Goal: Task Accomplishment & Management: Manage account settings

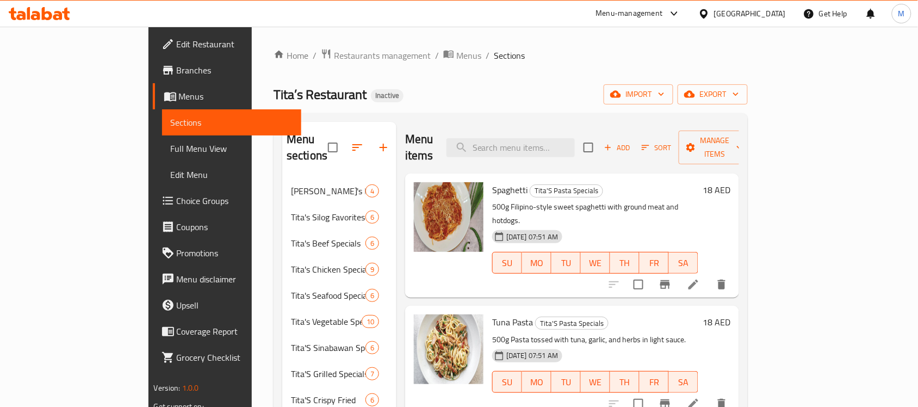
click at [746, 11] on div "United Arab Emirates" at bounding box center [750, 14] width 72 height 12
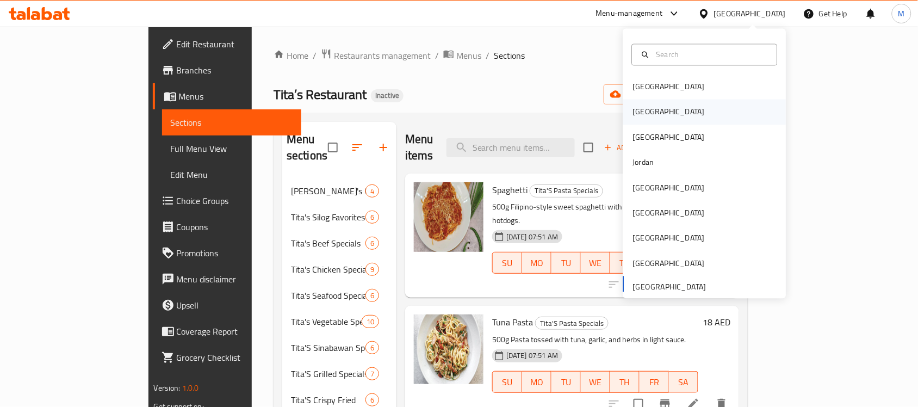
click at [667, 117] on div "[GEOGRAPHIC_DATA]" at bounding box center [704, 111] width 163 height 25
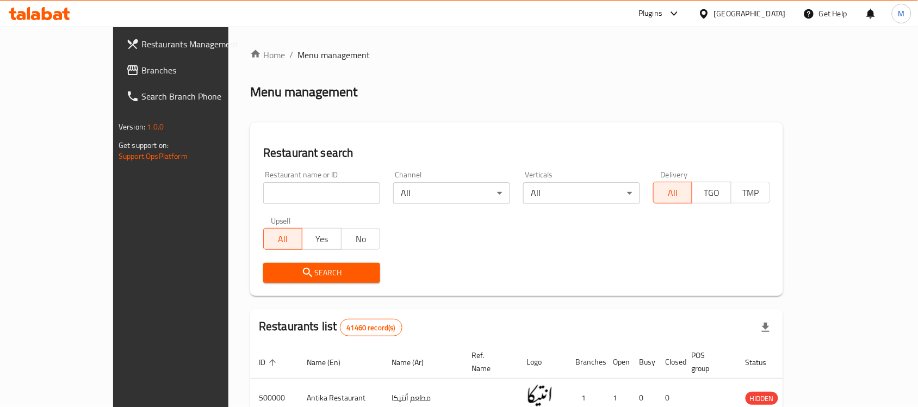
click at [141, 68] on span "Branches" at bounding box center [199, 70] width 116 height 13
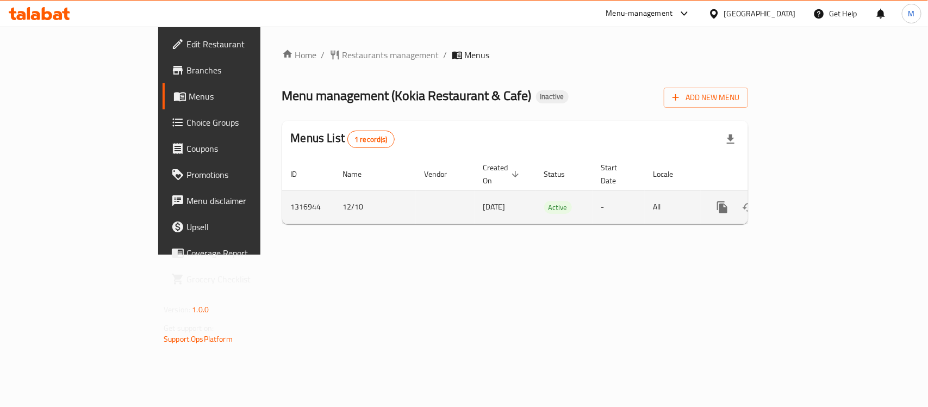
click at [807, 201] on icon "enhanced table" at bounding box center [800, 207] width 13 height 13
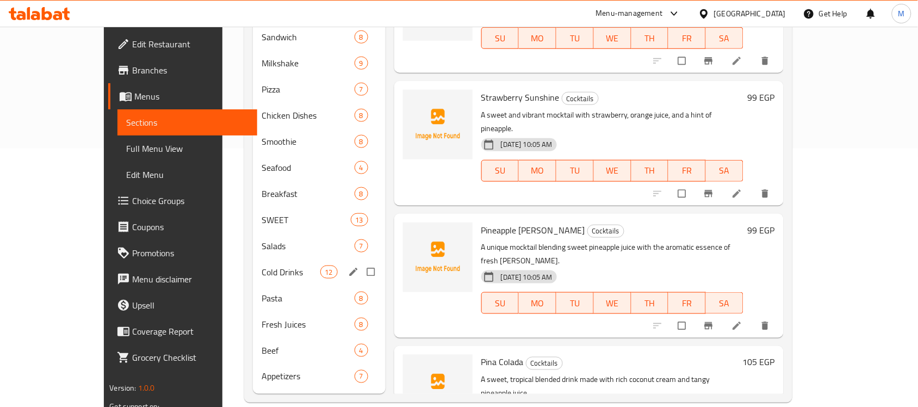
scroll to position [259, 0]
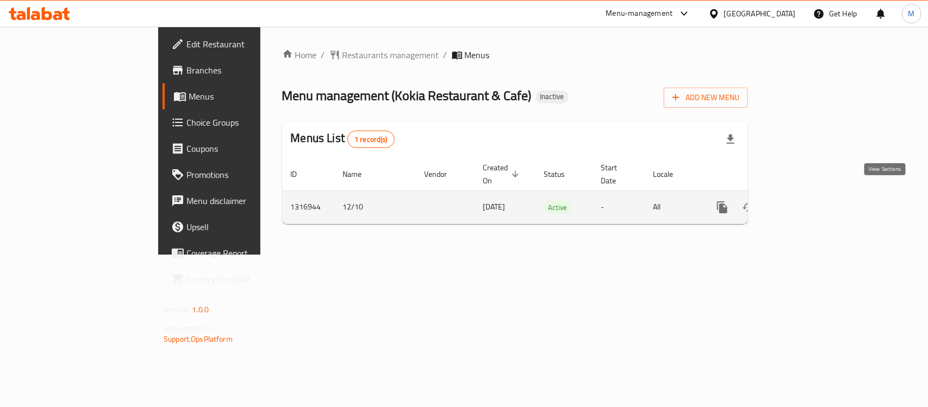
click at [807, 201] on icon "enhanced table" at bounding box center [800, 207] width 13 height 13
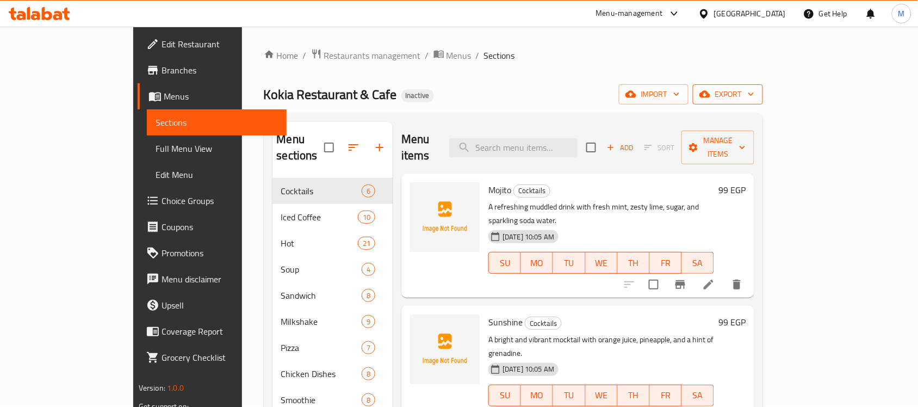
click at [754, 97] on span "export" at bounding box center [727, 95] width 53 height 14
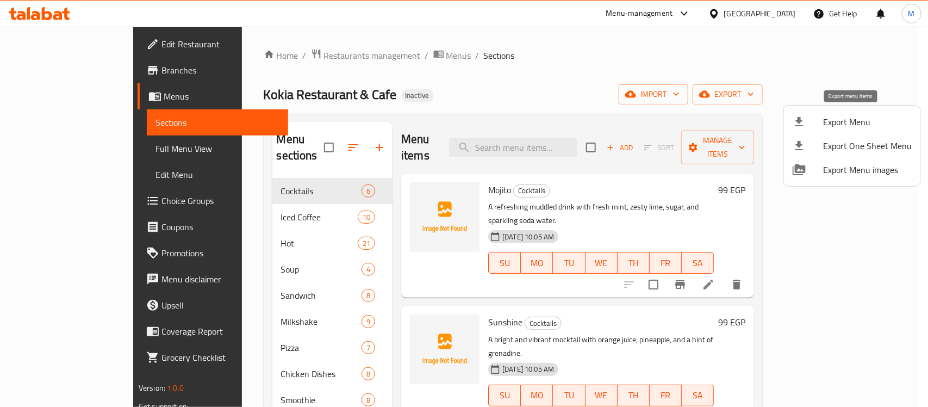
click at [859, 115] on span "Export Menu" at bounding box center [867, 121] width 89 height 13
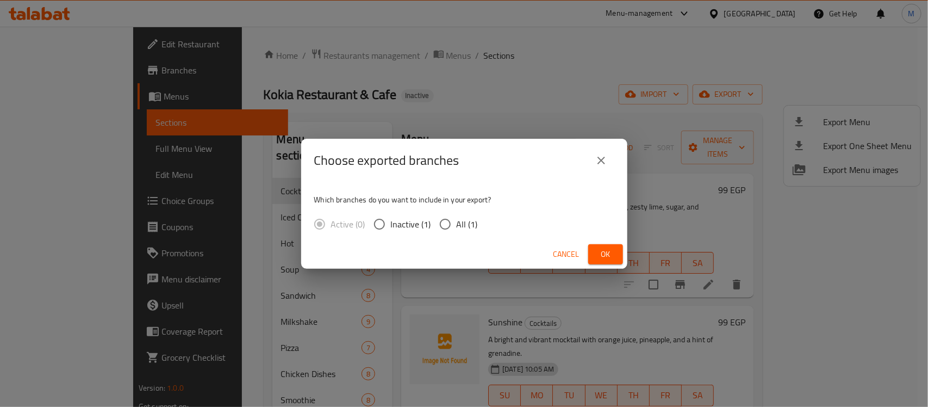
click at [463, 222] on span "All (1)" at bounding box center [467, 223] width 21 height 13
click at [457, 222] on input "All (1)" at bounding box center [445, 224] width 23 height 23
radio input "true"
click at [610, 251] on span "Ok" at bounding box center [605, 254] width 17 height 14
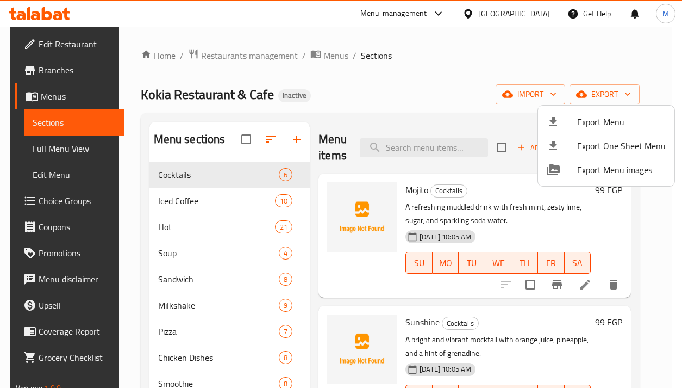
click at [469, 61] on div at bounding box center [341, 194] width 682 height 388
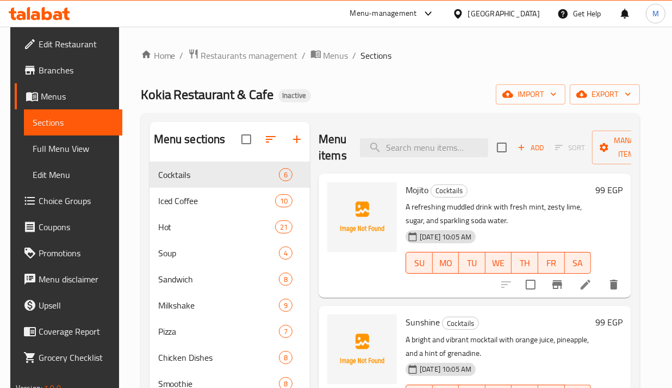
click at [271, 139] on icon "button" at bounding box center [270, 139] width 13 height 13
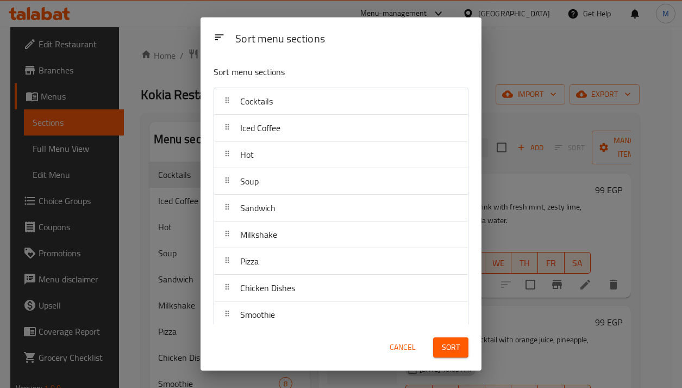
click at [334, 36] on div "Sort menu sections" at bounding box center [352, 39] width 242 height 24
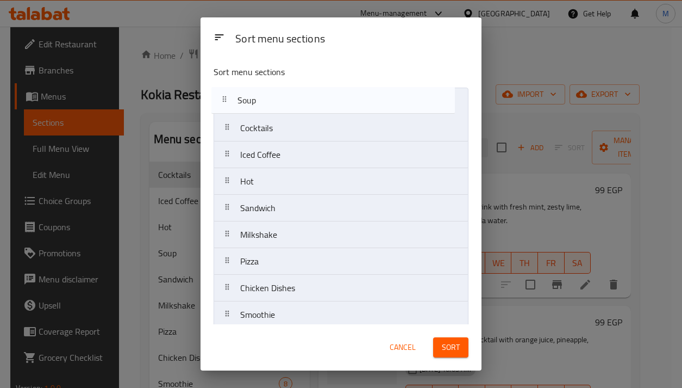
drag, startPoint x: 260, startPoint y: 191, endPoint x: 256, endPoint y: 109, distance: 82.7
click at [256, 109] on nav "Cocktails Iced Coffee Hot Soup Sandwich Milkshake Pizza Chicken Dishes Smoothie…" at bounding box center [341, 328] width 255 height 481
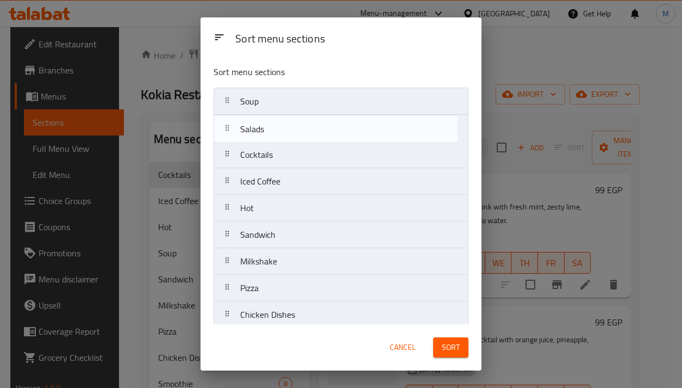
drag, startPoint x: 278, startPoint y: 291, endPoint x: 275, endPoint y: 134, distance: 156.6
click at [275, 134] on nav "Soup Cocktails Iced Coffee Hot Sandwich Milkshake Pizza Chicken Dishes Smoothie…" at bounding box center [341, 328] width 255 height 481
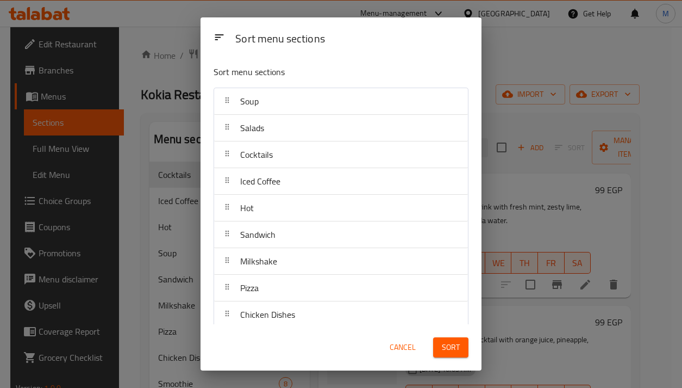
click at [351, 43] on div "Sort menu sections" at bounding box center [352, 39] width 242 height 24
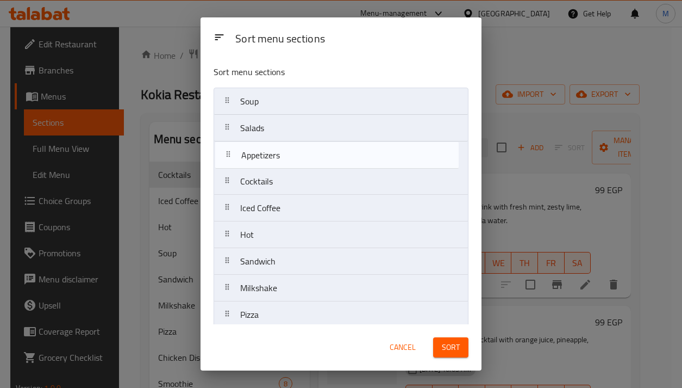
drag, startPoint x: 275, startPoint y: 308, endPoint x: 275, endPoint y: 152, distance: 155.5
click at [275, 152] on nav "Soup Salads Cocktails Iced Coffee Hot Sandwich Milkshake Pizza Chicken Dishes S…" at bounding box center [341, 328] width 255 height 481
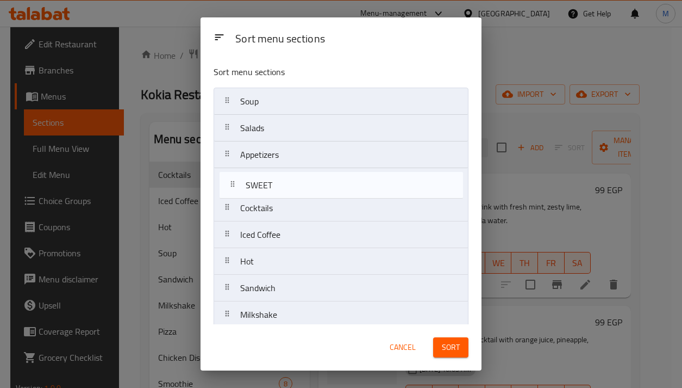
drag, startPoint x: 268, startPoint y: 251, endPoint x: 271, endPoint y: 188, distance: 63.1
click at [271, 188] on nav "Soup Salads Appetizers Cocktails Iced Coffee Hot Sandwich Milkshake Pizza Chick…" at bounding box center [341, 328] width 255 height 481
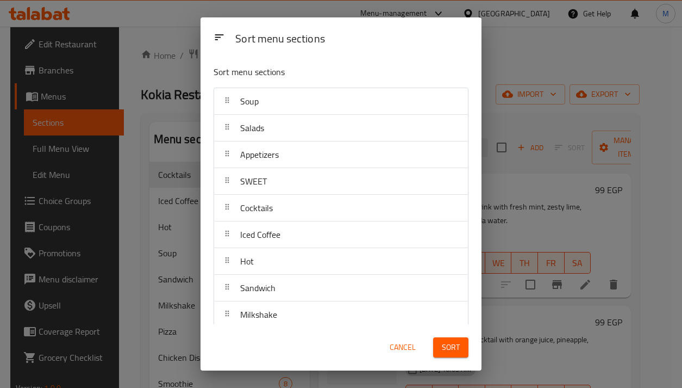
click at [354, 49] on div "Sort menu sections" at bounding box center [352, 39] width 242 height 24
click at [364, 31] on div "Sort menu sections" at bounding box center [352, 39] width 242 height 24
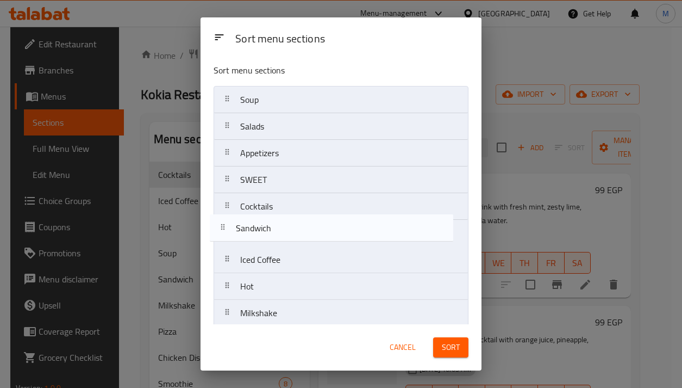
drag, startPoint x: 276, startPoint y: 294, endPoint x: 271, endPoint y: 230, distance: 64.3
click at [271, 230] on nav "Soup Salads Appetizers SWEET Cocktails Iced Coffee Hot Sandwich Milkshake Pizza…" at bounding box center [341, 326] width 255 height 481
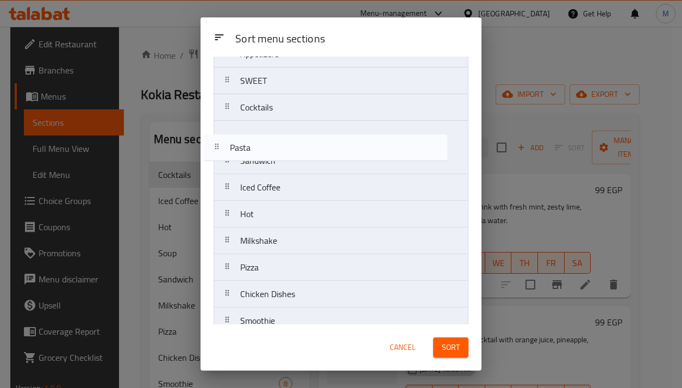
scroll to position [88, 0]
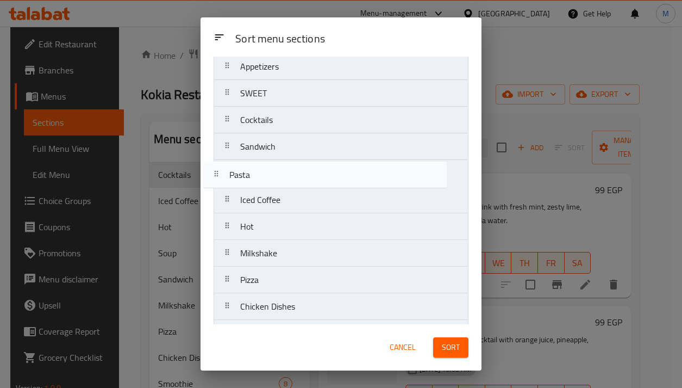
drag, startPoint x: 272, startPoint y: 306, endPoint x: 259, endPoint y: 177, distance: 129.5
click at [259, 177] on nav "Soup Salads Appetizers SWEET Cocktails Sandwich Iced Coffee Hot Milkshake Pizza…" at bounding box center [341, 239] width 255 height 481
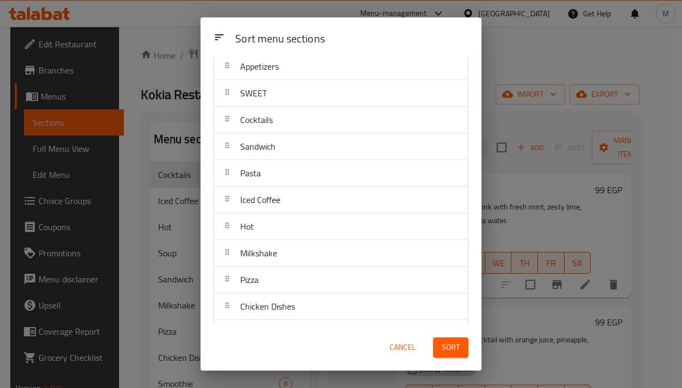
scroll to position [91, 0]
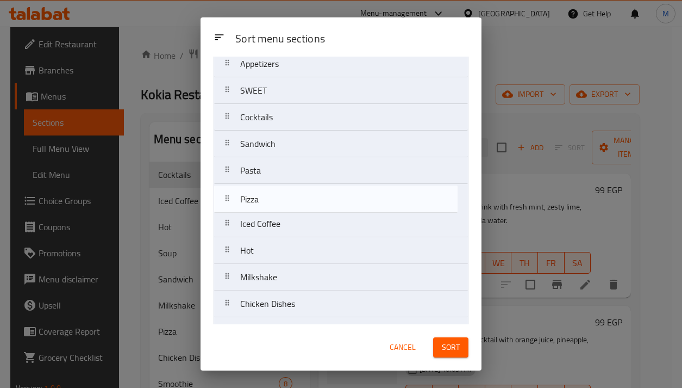
drag, startPoint x: 308, startPoint y: 279, endPoint x: 307, endPoint y: 186, distance: 92.4
click at [307, 186] on nav "Soup Salads Appetizers SWEET Cocktails Sandwich Pasta Iced Coffee Hot Milkshake…" at bounding box center [341, 237] width 255 height 481
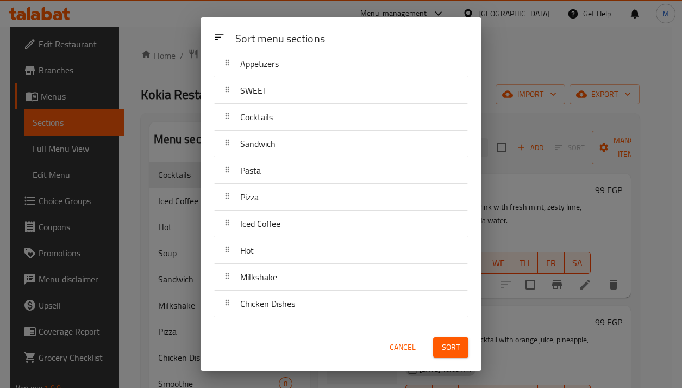
click at [360, 33] on div "Sort menu sections" at bounding box center [352, 39] width 242 height 24
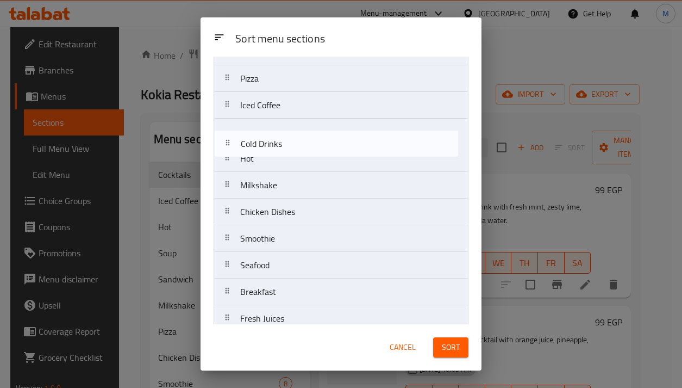
scroll to position [205, 0]
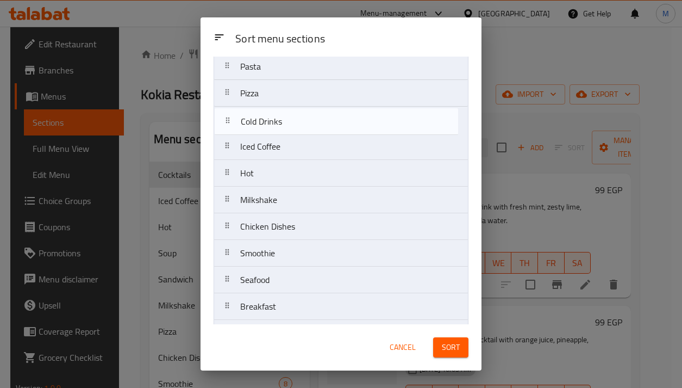
drag, startPoint x: 272, startPoint y: 257, endPoint x: 271, endPoint y: 107, distance: 150.0
click at [271, 107] on nav "Soup Salads Appetizers SWEET Cocktails Sandwich Pasta Pizza Iced Coffee Hot Mil…" at bounding box center [341, 133] width 255 height 481
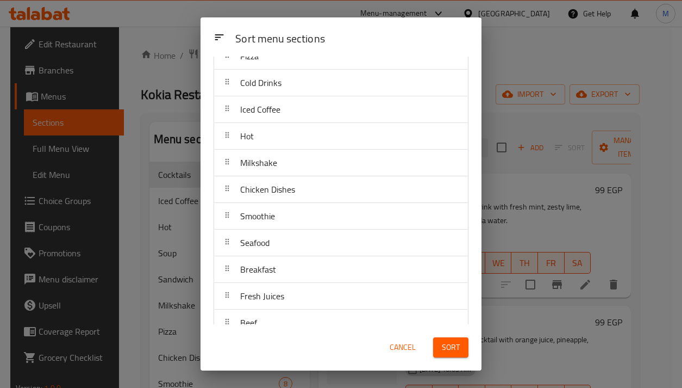
scroll to position [250, 0]
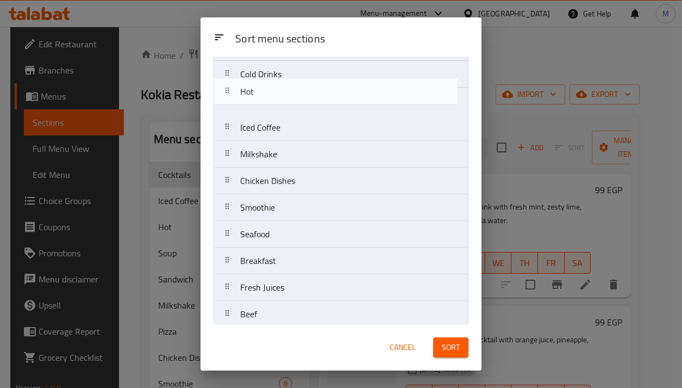
drag, startPoint x: 285, startPoint y: 124, endPoint x: 285, endPoint y: 93, distance: 31.0
click at [285, 93] on nav "Soup Salads Appetizers SWEET Cocktails Sandwich Pasta Pizza Cold Drinks Iced Co…" at bounding box center [341, 87] width 255 height 481
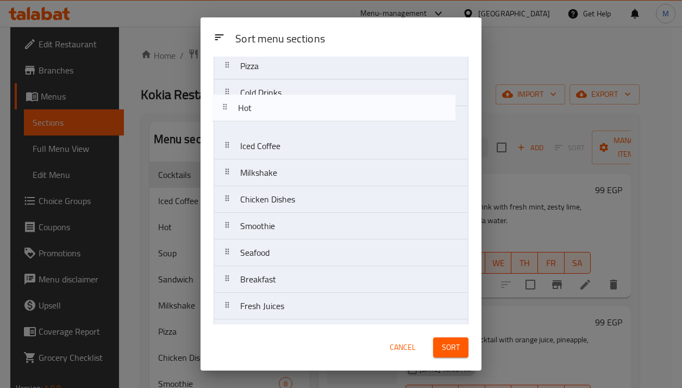
drag, startPoint x: 282, startPoint y: 91, endPoint x: 281, endPoint y: 127, distance: 35.9
click at [281, 127] on nav "Soup Salads Appetizers SWEET Cocktails Sandwich Pasta Pizza Hot Cold Drinks Ice…" at bounding box center [341, 106] width 255 height 481
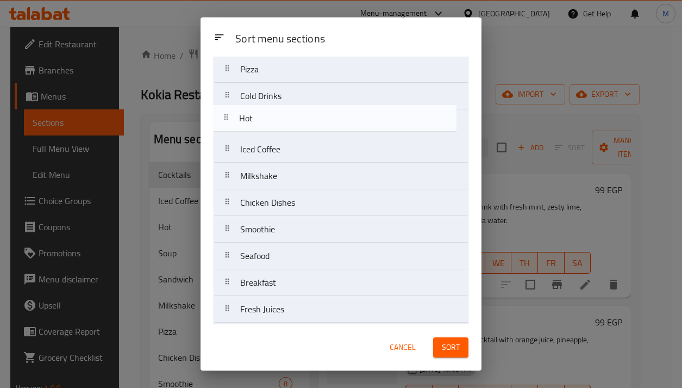
scroll to position [216, 0]
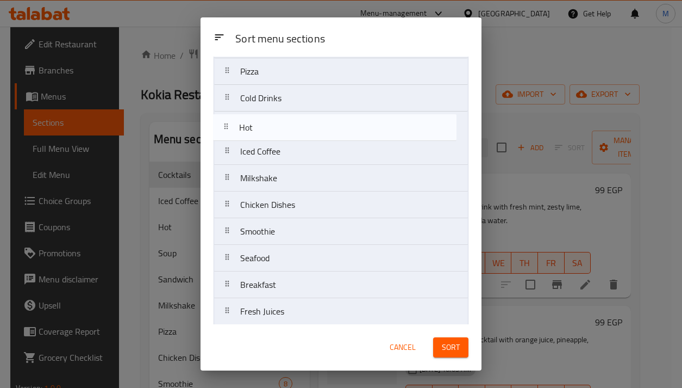
drag, startPoint x: 272, startPoint y: 102, endPoint x: 272, endPoint y: 137, distance: 34.8
click at [272, 137] on nav "Soup Salads Appetizers SWEET Cocktails Sandwich Pasta Pizza Hot Cold Drinks Ice…" at bounding box center [341, 111] width 255 height 481
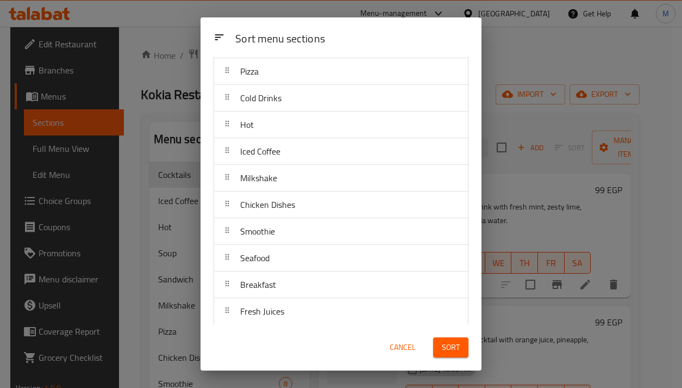
click at [374, 28] on div "Sort menu sections" at bounding box center [352, 39] width 242 height 24
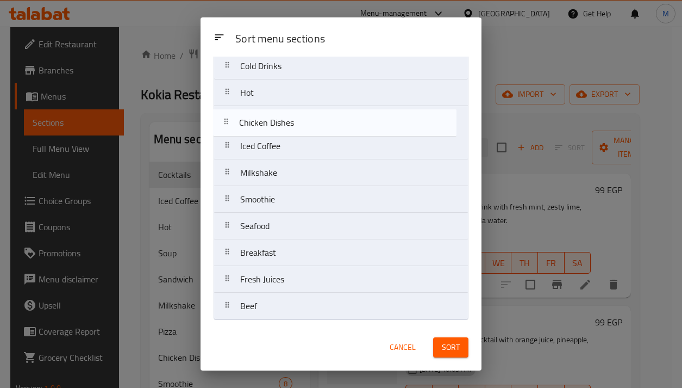
scroll to position [244, 0]
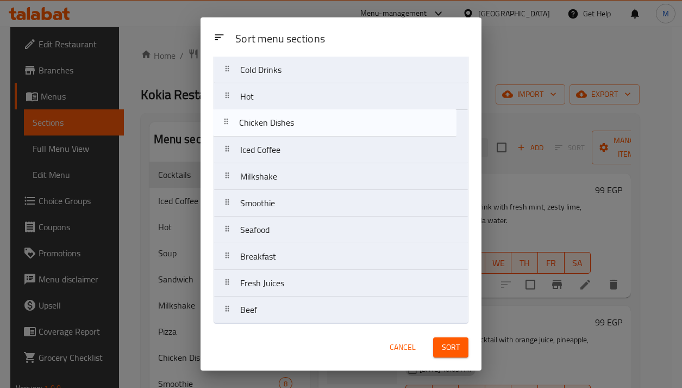
drag, startPoint x: 292, startPoint y: 175, endPoint x: 290, endPoint y: 117, distance: 57.7
click at [290, 117] on nav "Soup Salads Appetizers SWEET Cocktails Sandwich Pasta Pizza Cold Drinks Hot Ice…" at bounding box center [341, 83] width 255 height 481
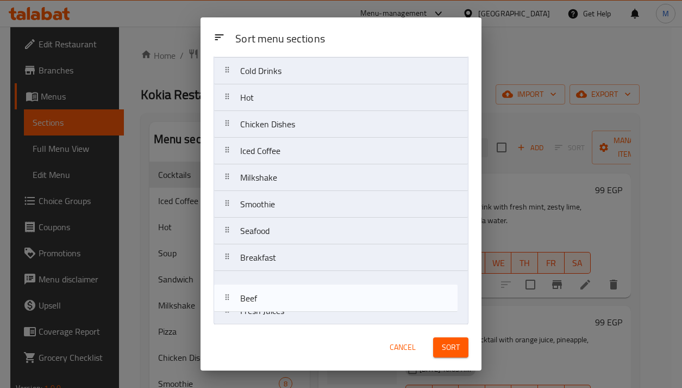
scroll to position [246, 0]
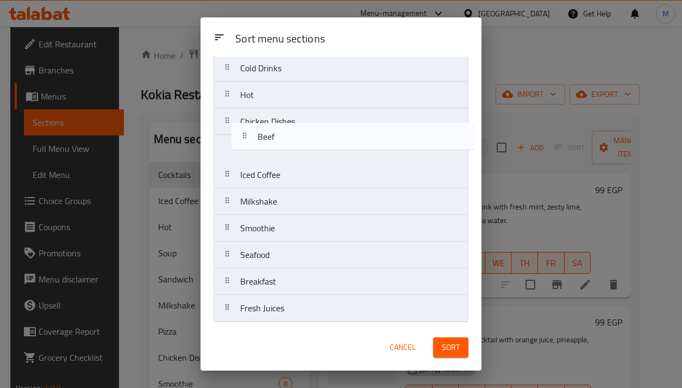
drag, startPoint x: 256, startPoint y: 296, endPoint x: 273, endPoint y: 135, distance: 162.4
click at [273, 135] on nav "Soup Salads Appetizers SWEET Cocktails Sandwich Pasta Pizza Cold Drinks Hot Chi…" at bounding box center [341, 81] width 255 height 481
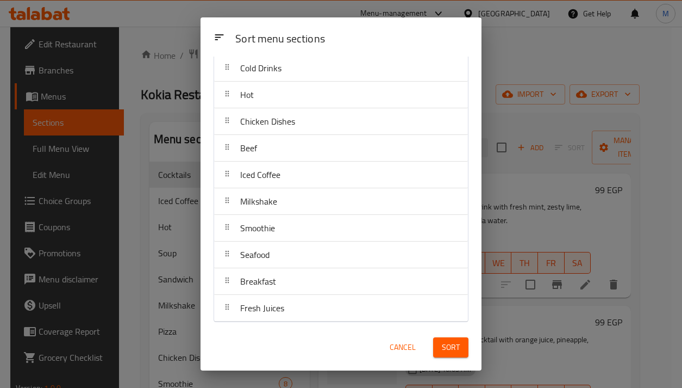
click at [341, 52] on div "Sort menu sections" at bounding box center [341, 36] width 281 height 39
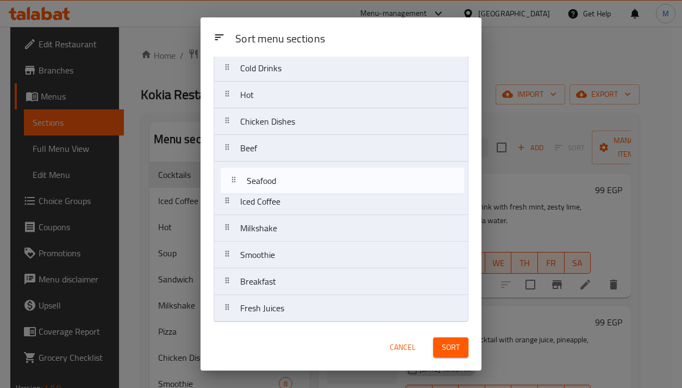
drag, startPoint x: 254, startPoint y: 260, endPoint x: 260, endPoint y: 182, distance: 77.9
click at [260, 182] on nav "Soup Salads Appetizers SWEET Cocktails Sandwich Pasta Pizza Cold Drinks Hot Chi…" at bounding box center [341, 81] width 255 height 481
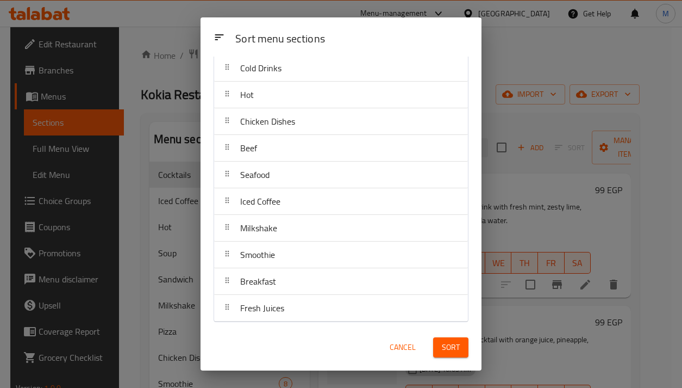
scroll to position [249, 0]
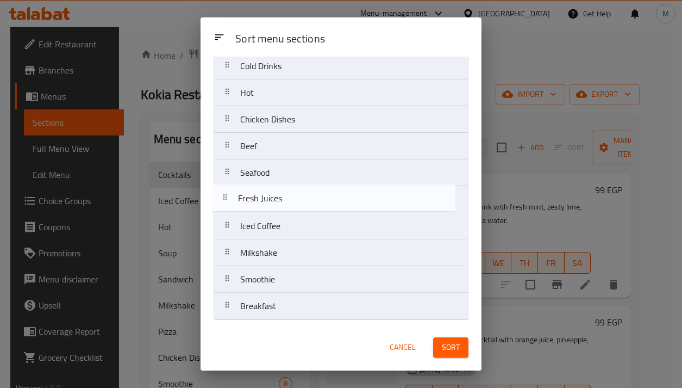
drag, startPoint x: 276, startPoint y: 314, endPoint x: 273, endPoint y: 197, distance: 116.4
click at [273, 197] on nav "Soup Salads Appetizers SWEET Cocktails Sandwich Pasta Pizza Cold Drinks Hot Chi…" at bounding box center [341, 79] width 255 height 481
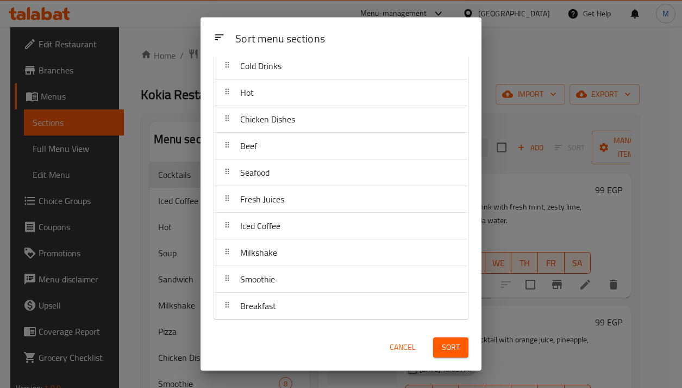
click at [375, 42] on div "Sort menu sections" at bounding box center [352, 39] width 242 height 24
click at [360, 46] on div "Sort menu sections" at bounding box center [352, 39] width 242 height 24
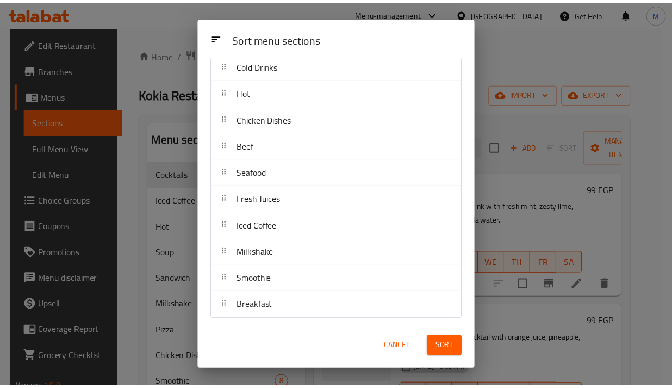
scroll to position [250, 0]
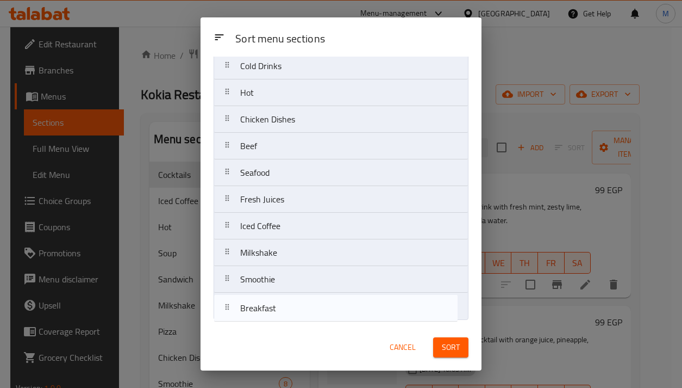
click at [264, 306] on nav "Soup Salads Appetizers SWEET Cocktails Sandwich Pasta Pizza Cold Drinks Hot Chi…" at bounding box center [341, 79] width 255 height 481
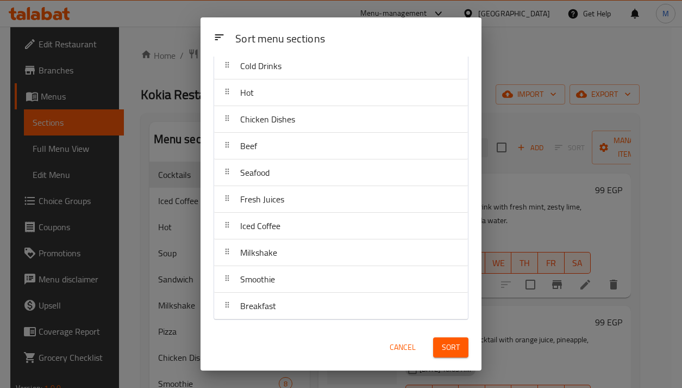
click at [433, 350] on button "Sort" at bounding box center [450, 347] width 35 height 20
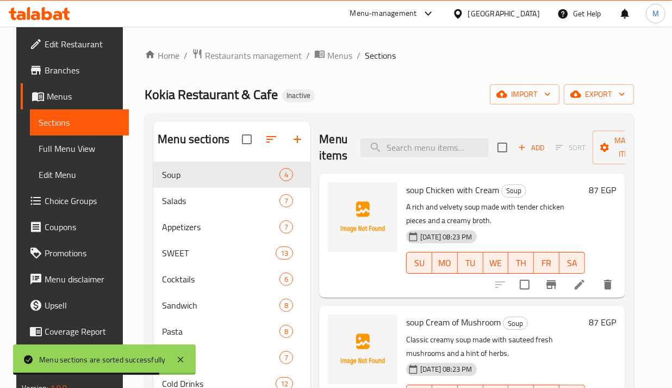
drag, startPoint x: 444, startPoint y: 84, endPoint x: 425, endPoint y: 90, distance: 20.3
click at [444, 84] on div "Kokia Restaurant & Cafe Inactive import export" at bounding box center [389, 94] width 489 height 20
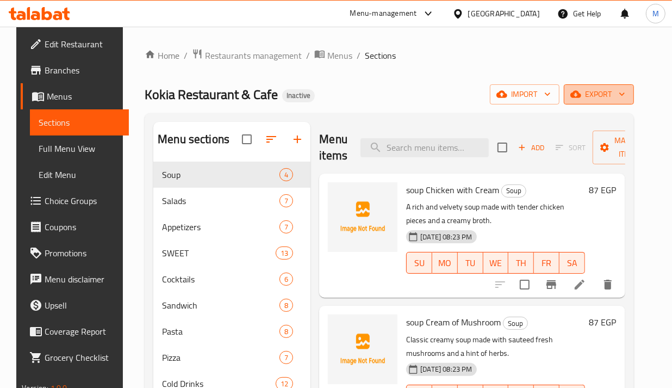
click at [613, 103] on button "export" at bounding box center [599, 94] width 70 height 20
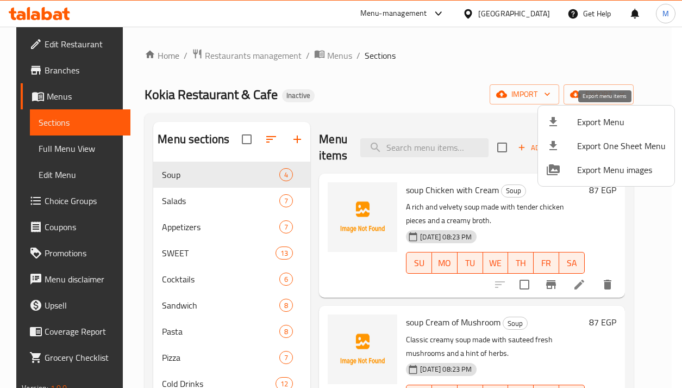
click at [582, 122] on span "Export Menu" at bounding box center [621, 121] width 89 height 13
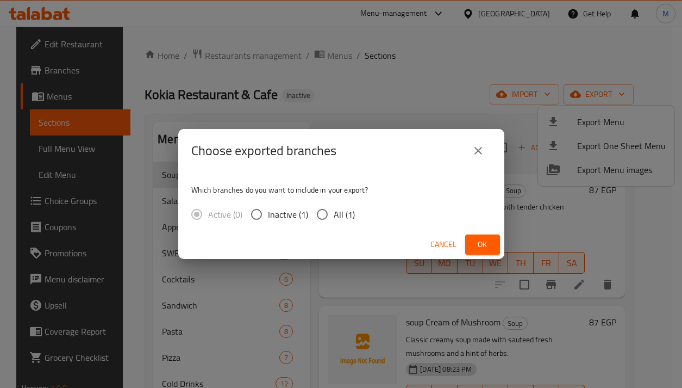
drag, startPoint x: 332, startPoint y: 221, endPoint x: 365, endPoint y: 227, distance: 33.8
click at [332, 221] on label "All (1)" at bounding box center [333, 214] width 44 height 23
click at [332, 221] on input "All (1)" at bounding box center [322, 214] width 23 height 23
radio input "true"
click at [474, 238] on span "Ok" at bounding box center [482, 245] width 17 height 14
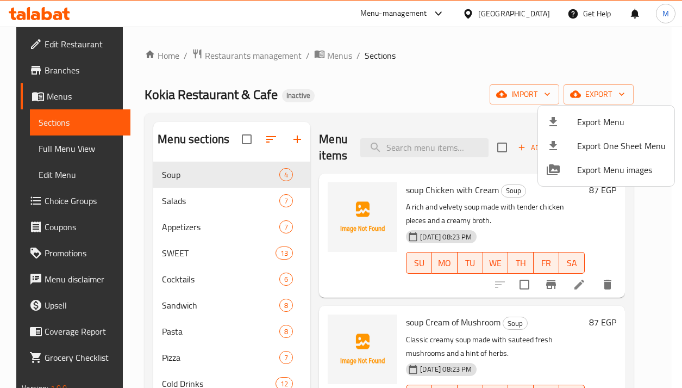
click at [408, 105] on div at bounding box center [341, 194] width 682 height 388
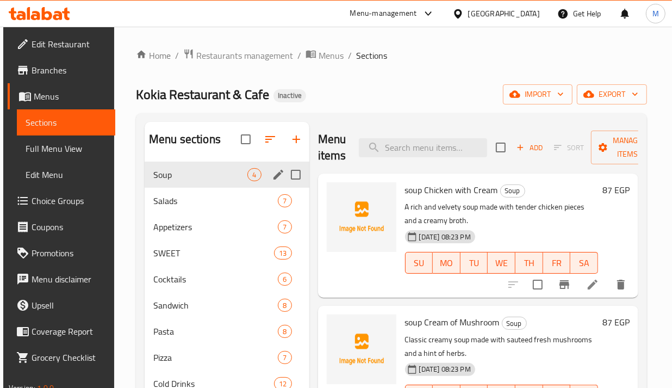
click at [208, 176] on span "Soup" at bounding box center [200, 174] width 95 height 13
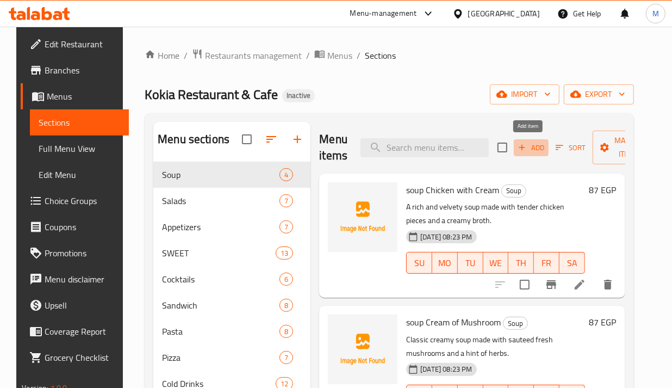
click at [535, 146] on span "Add" at bounding box center [530, 147] width 29 height 13
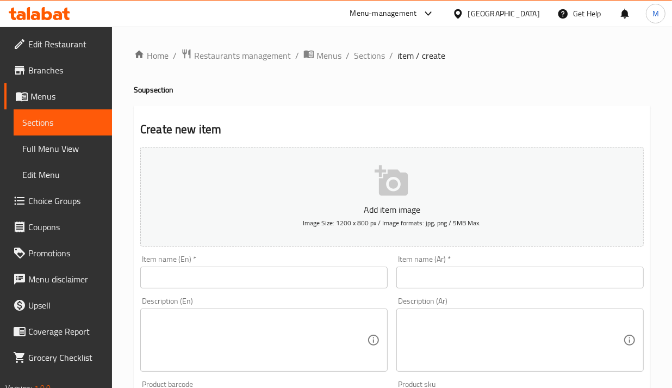
click at [423, 275] on input "text" at bounding box center [519, 277] width 247 height 22
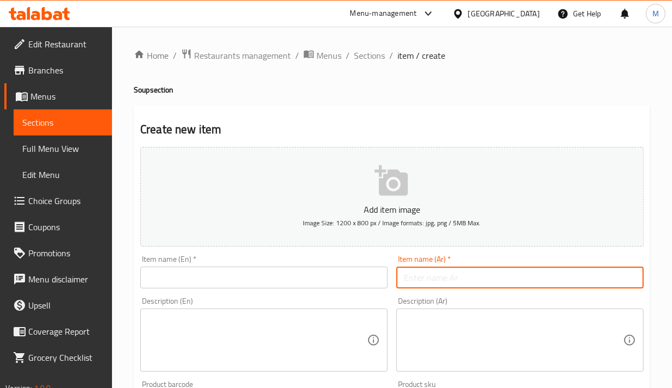
paste input "لسان عصفور"
click at [226, 278] on input "text" at bounding box center [263, 277] width 247 height 22
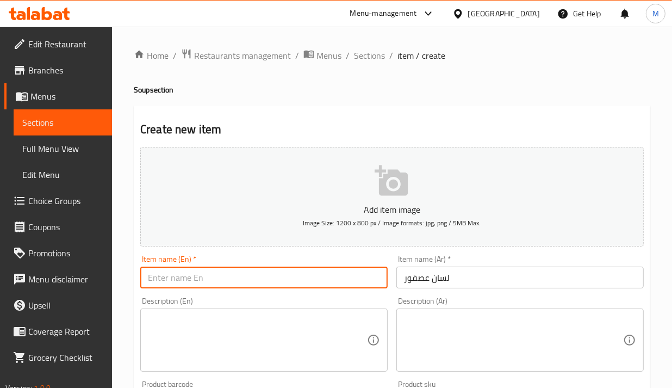
click at [485, 283] on input "لسان عصفور" at bounding box center [519, 277] width 247 height 22
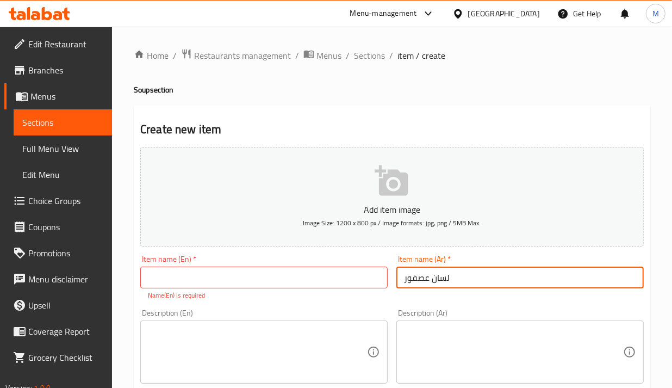
click at [403, 281] on input "لسان عصفور" at bounding box center [519, 277] width 247 height 22
type input "شوربة لسان عصفور"
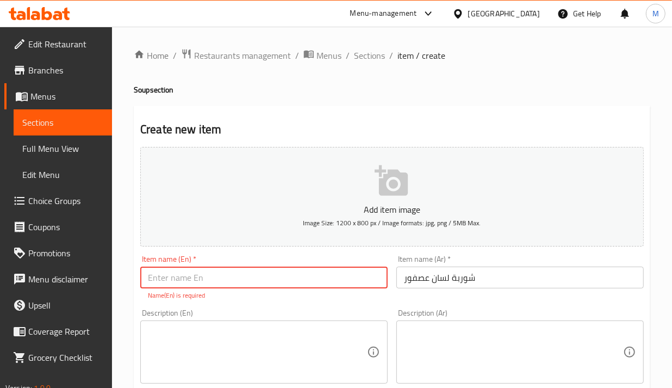
click at [381, 280] on input "text" at bounding box center [263, 277] width 247 height 22
type input "Orzo Soup"
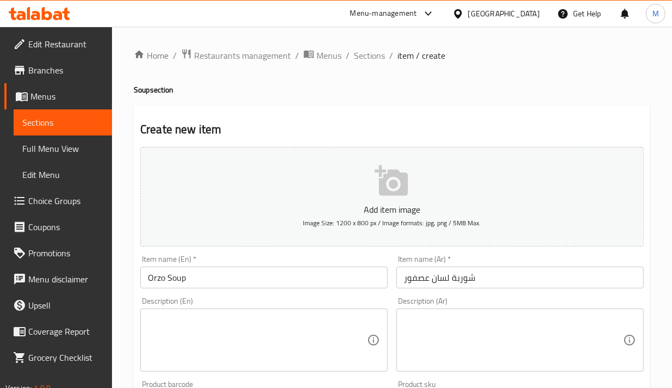
drag, startPoint x: 283, startPoint y: 253, endPoint x: 273, endPoint y: 260, distance: 12.2
click at [283, 253] on div "Item name (En)   * Orzo Soup Item name (En) *" at bounding box center [264, 272] width 256 height 42
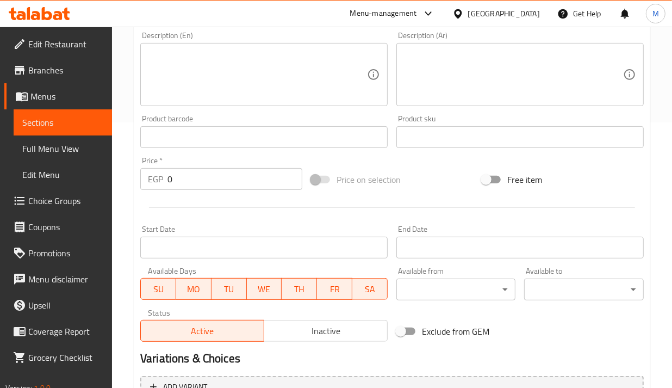
scroll to position [272, 0]
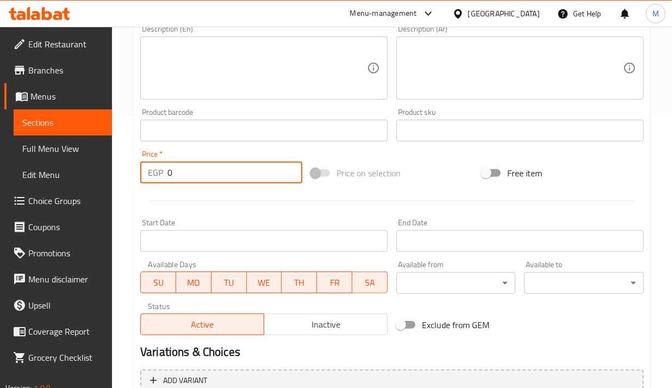
drag, startPoint x: 155, startPoint y: 181, endPoint x: 111, endPoint y: 182, distance: 44.0
click at [111, 181] on div "Edit Restaurant Branches Menus Sections Full Menu View Edit Menu Choice Groups …" at bounding box center [336, 126] width 672 height 742
type input "76"
click at [215, 196] on div at bounding box center [392, 201] width 512 height 27
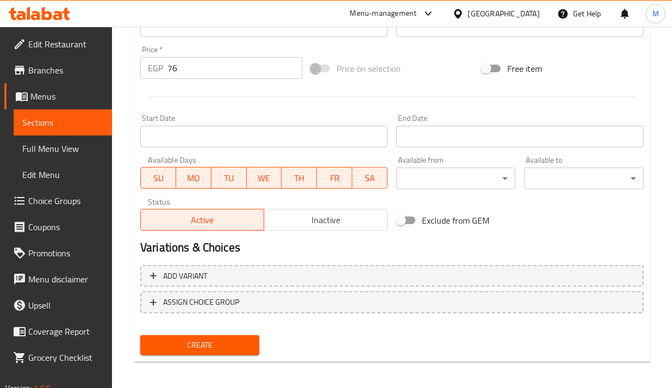
scroll to position [378, 0]
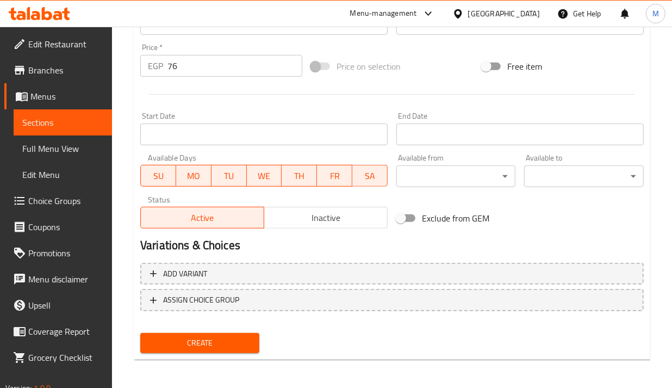
click at [239, 348] on button "Create" at bounding box center [199, 343] width 119 height 20
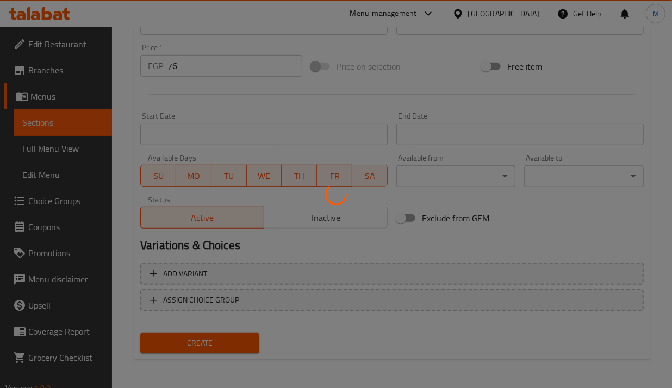
type input "0"
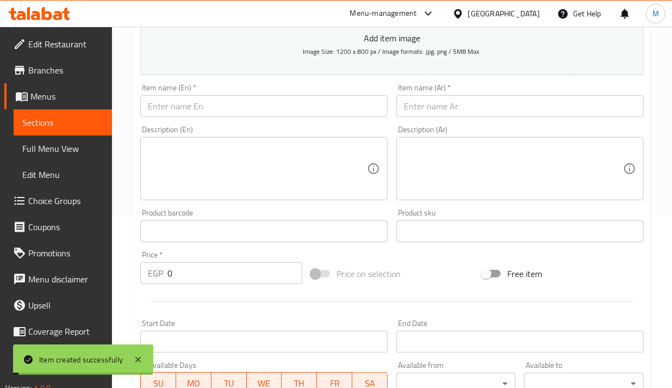
scroll to position [0, 0]
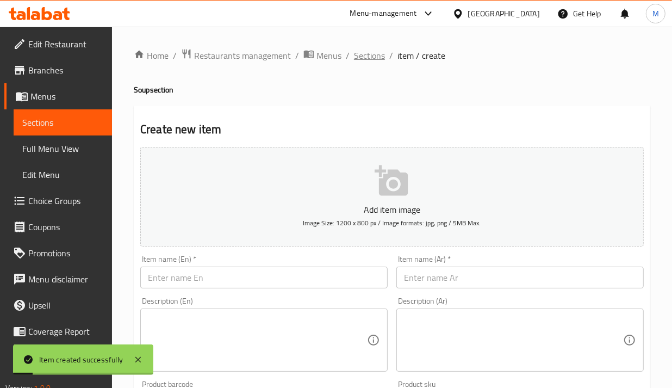
click at [359, 58] on span "Sections" at bounding box center [369, 55] width 31 height 13
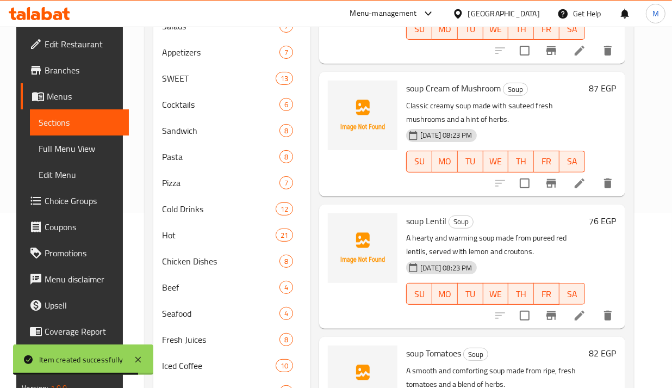
scroll to position [278, 0]
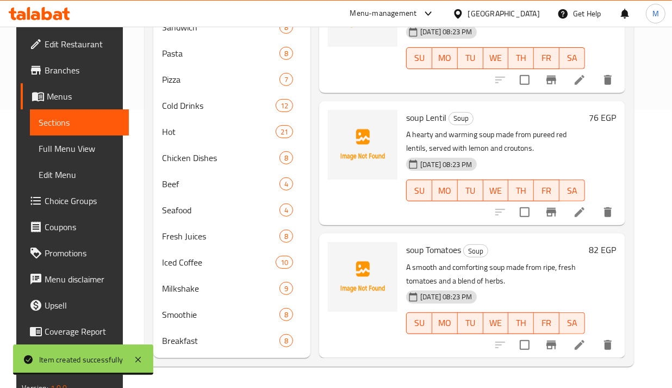
click at [485, 215] on div "Menu items Add Sort Manage items soup Chicken with Cream Soup A rich and velvet…" at bounding box center [467, 101] width 314 height 514
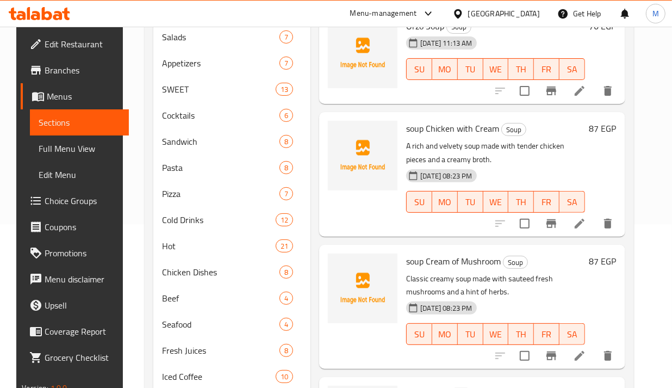
scroll to position [0, 0]
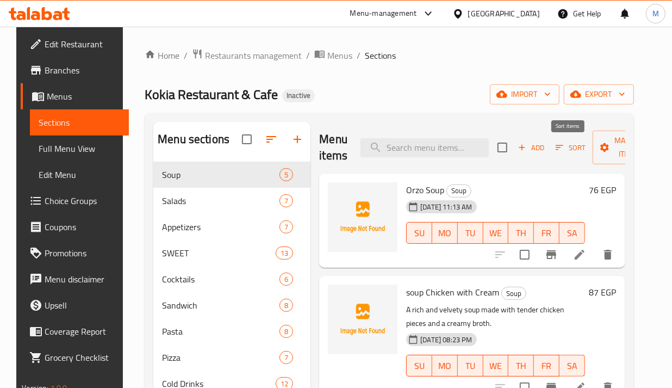
click at [561, 140] on button "Sort" at bounding box center [570, 147] width 35 height 17
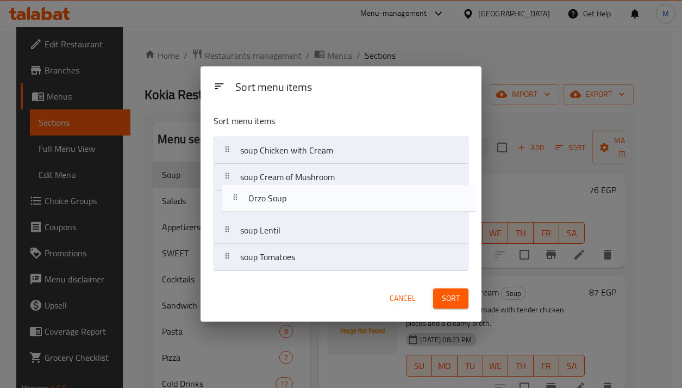
drag, startPoint x: 234, startPoint y: 152, endPoint x: 243, endPoint y: 210, distance: 58.3
click at [243, 210] on nav "Orzo Soup soup Chicken with Cream soup Cream of Mushroom soup Lentil soup Tomat…" at bounding box center [341, 203] width 255 height 134
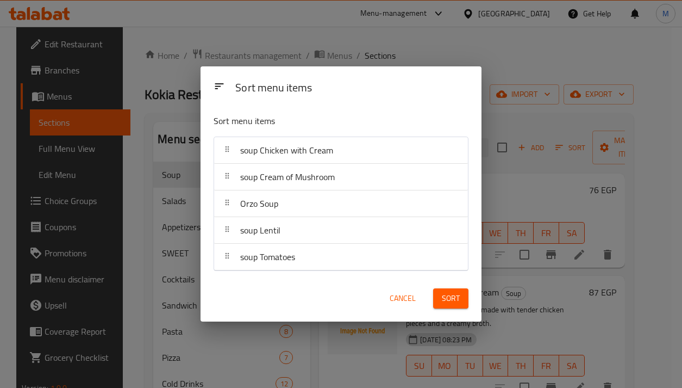
click at [457, 302] on span "Sort" at bounding box center [451, 298] width 18 height 14
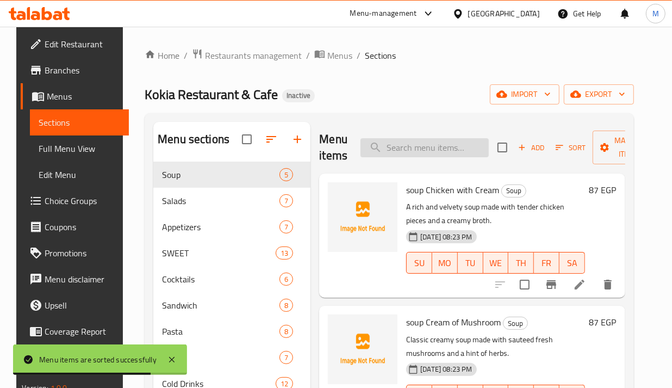
click at [406, 140] on input "search" at bounding box center [424, 147] width 128 height 19
paste input "[PERSON_NAME]"
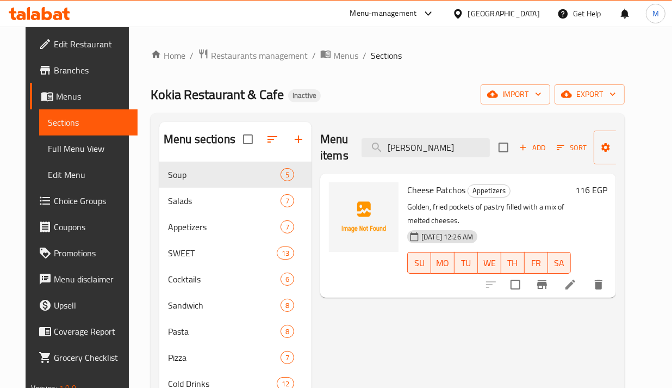
type input "[PERSON_NAME]"
click at [585, 291] on li at bounding box center [570, 285] width 30 height 20
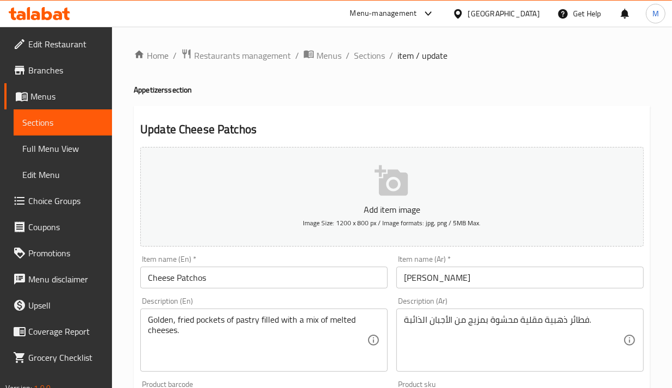
click at [423, 283] on input "[PERSON_NAME]" at bounding box center [519, 277] width 247 height 22
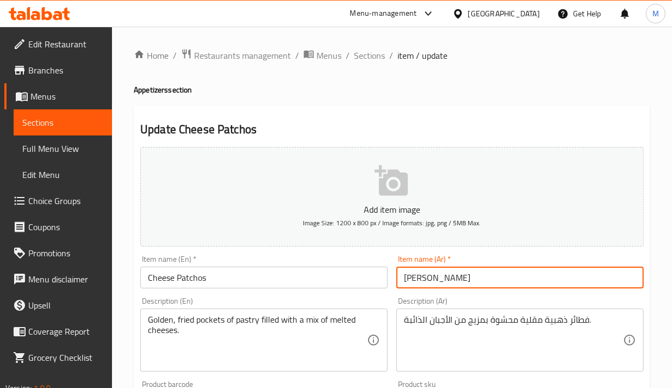
type input "تشيز ناتشوز"
click at [197, 283] on input "Cheese Patchos" at bounding box center [263, 277] width 247 height 22
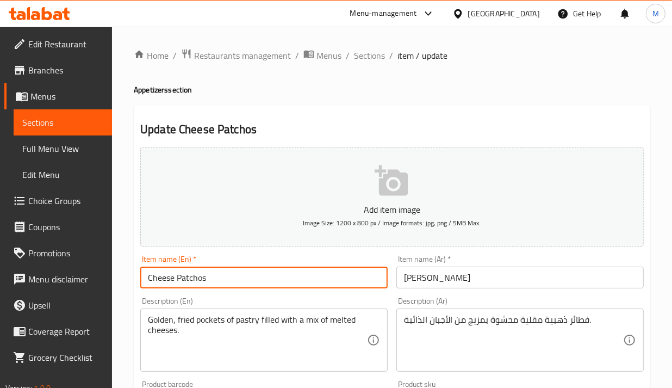
click at [197, 283] on input "Cheese Patchos" at bounding box center [263, 277] width 247 height 22
type input "Cheese Nachos"
click at [174, 295] on div "Description (En) Golden, fried pockets of pastry filled with a mix of melted ch…" at bounding box center [264, 333] width 256 height 83
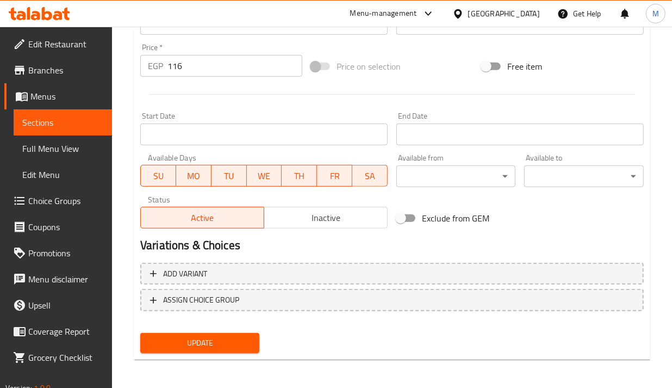
click at [236, 338] on span "Update" at bounding box center [200, 343] width 102 height 14
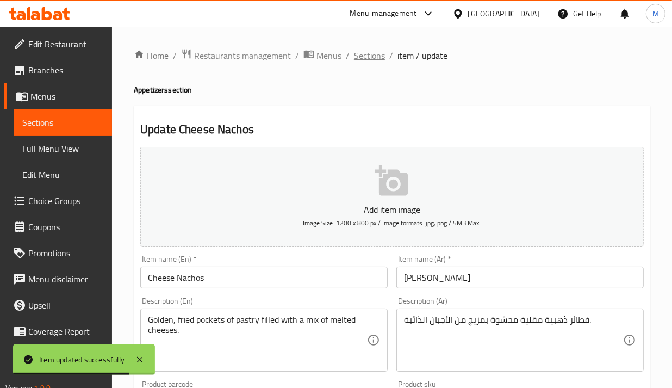
click at [363, 55] on span "Sections" at bounding box center [369, 55] width 31 height 13
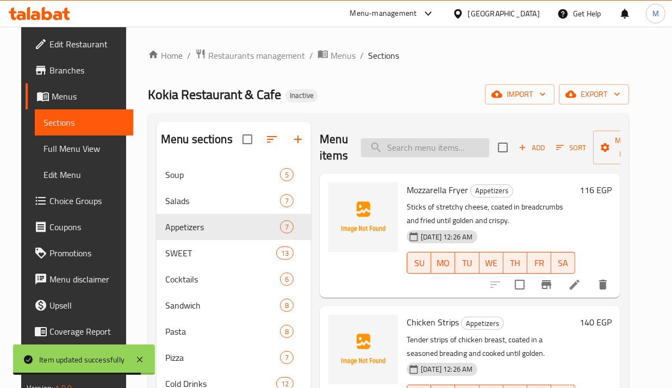
click at [417, 145] on input "search" at bounding box center [425, 147] width 128 height 19
paste input "Cup Koder"
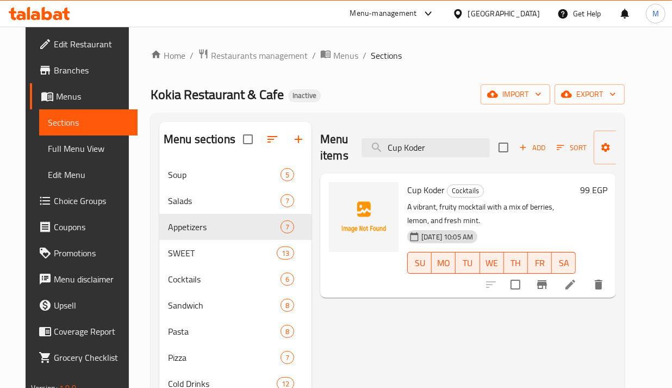
type input "Cup Koder"
click at [577, 285] on icon at bounding box center [570, 284] width 13 height 13
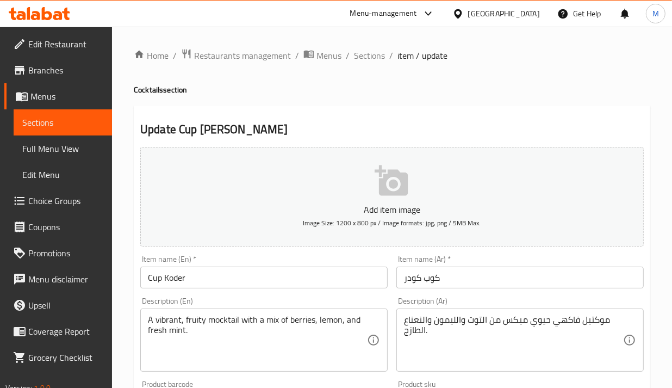
click at [179, 275] on input "Cup Koder" at bounding box center [263, 277] width 247 height 22
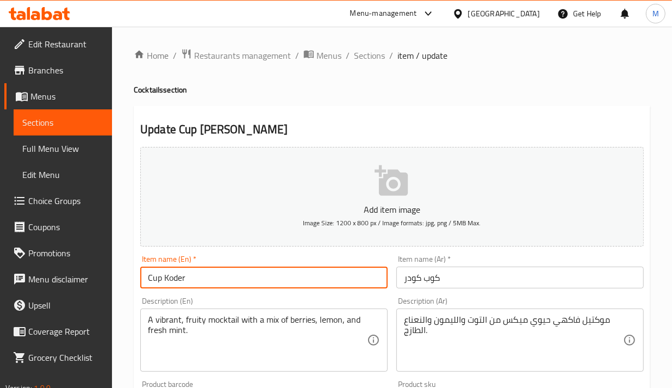
click at [179, 275] on input "Cup Koder" at bounding box center [263, 277] width 247 height 22
type input "Cup Coder"
click at [208, 250] on div "Add item image Image Size: 1200 x 800 px / Image formats: jpg, png / 5MB Max." at bounding box center [392, 196] width 512 height 108
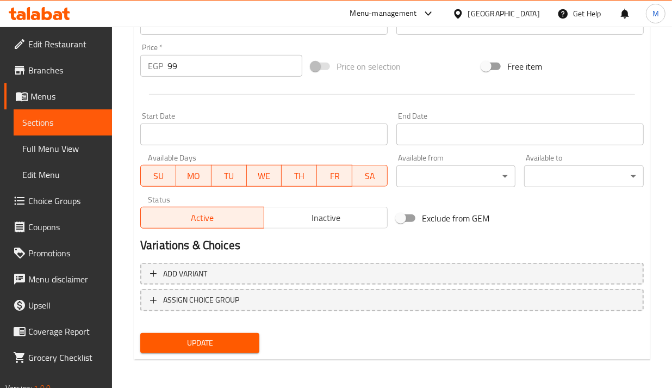
click at [224, 336] on span "Update" at bounding box center [200, 343] width 102 height 14
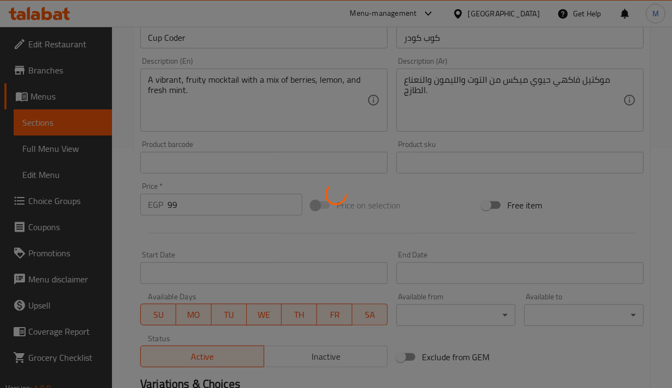
scroll to position [107, 0]
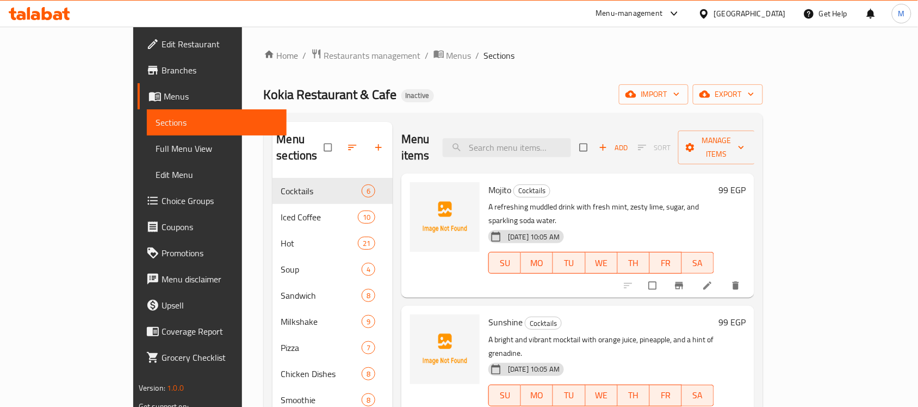
click at [155, 150] on span "Full Menu View" at bounding box center [216, 148] width 122 height 13
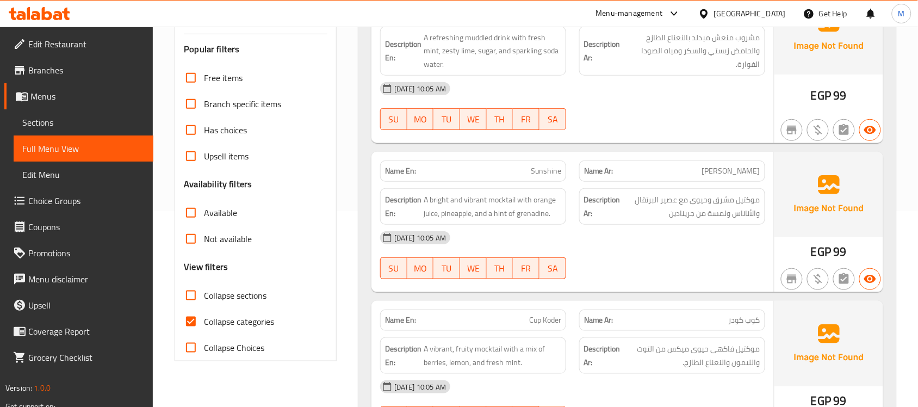
scroll to position [204, 0]
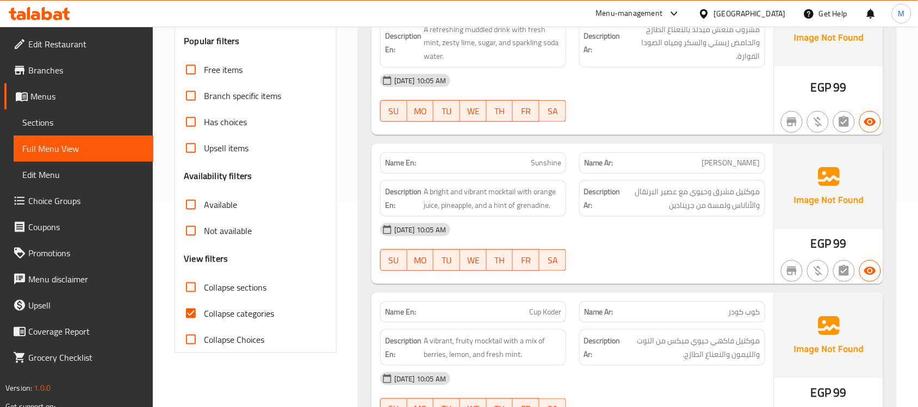
click at [228, 316] on span "Collapse categories" at bounding box center [239, 313] width 70 height 13
click at [204, 316] on input "Collapse categories" at bounding box center [191, 313] width 26 height 26
checkbox input "false"
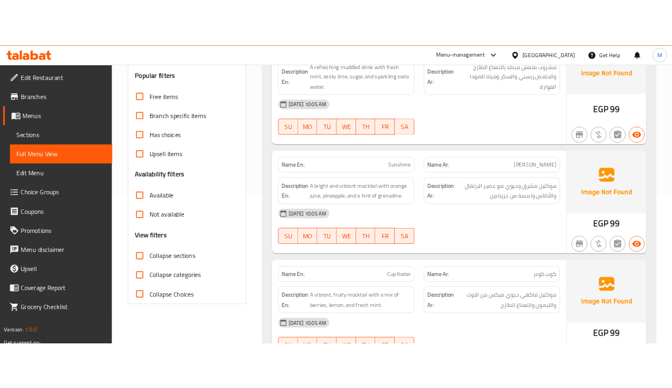
scroll to position [0, 0]
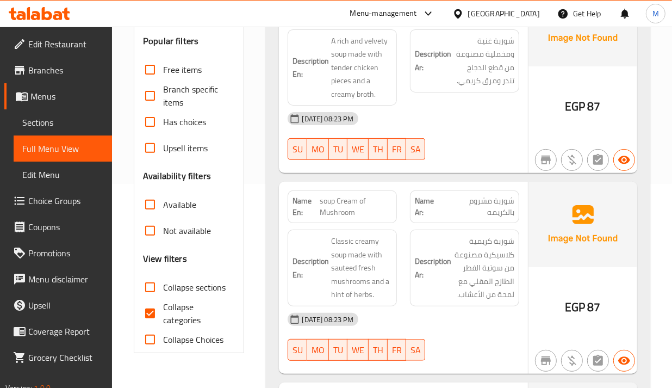
drag, startPoint x: 183, startPoint y: 319, endPoint x: 219, endPoint y: 279, distance: 53.9
click at [183, 319] on span "Collapse categories" at bounding box center [194, 313] width 63 height 26
click at [163, 319] on input "Collapse categories" at bounding box center [150, 313] width 26 height 26
checkbox input "false"
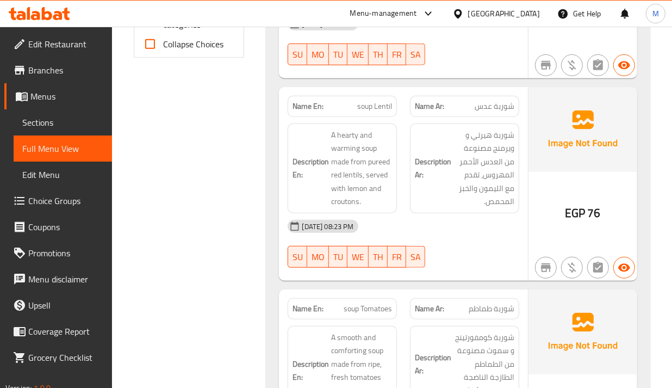
scroll to position [476, 0]
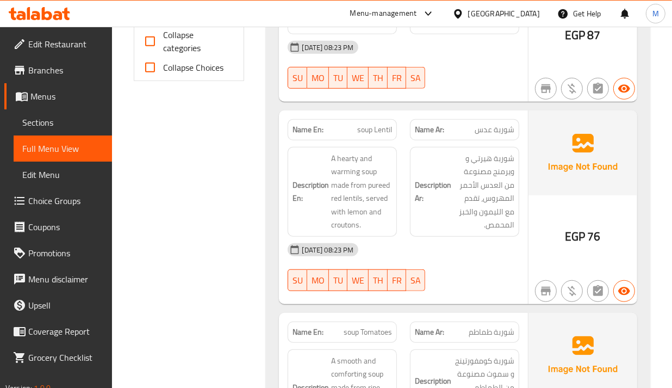
click at [441, 263] on div "[DATE] 08:23 PM" at bounding box center [403, 249] width 244 height 26
drag, startPoint x: 499, startPoint y: 42, endPoint x: 477, endPoint y: 34, distance: 23.0
click at [499, 42] on div "[DATE] 08:23 PM" at bounding box center [403, 47] width 244 height 26
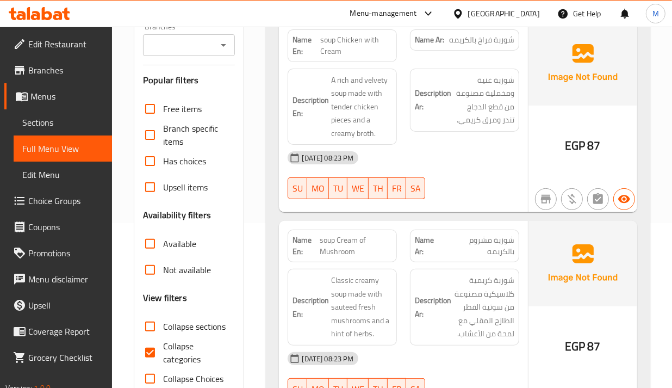
scroll to position [204, 0]
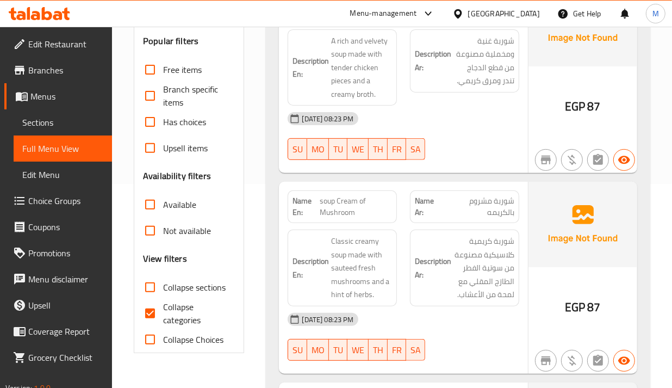
click at [180, 308] on span "Collapse categories" at bounding box center [194, 313] width 63 height 26
click at [163, 308] on input "Collapse categories" at bounding box center [150, 313] width 26 height 26
checkbox input "false"
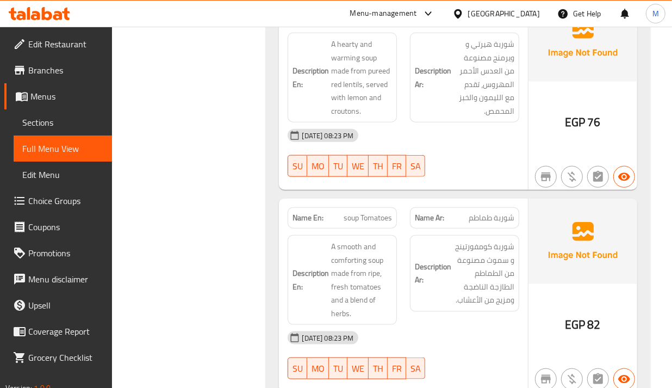
scroll to position [815, 0]
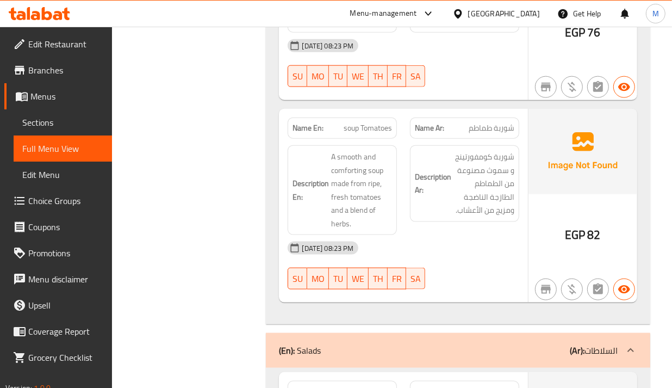
drag, startPoint x: 470, startPoint y: 43, endPoint x: 443, endPoint y: 39, distance: 27.5
click at [470, 43] on div "[DATE] 08:23 PM" at bounding box center [403, 46] width 244 height 26
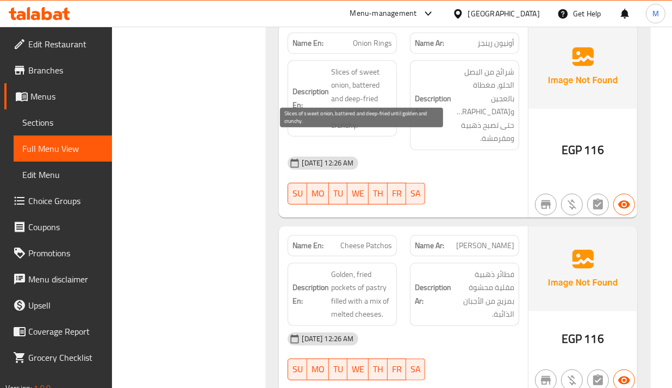
scroll to position [3194, 0]
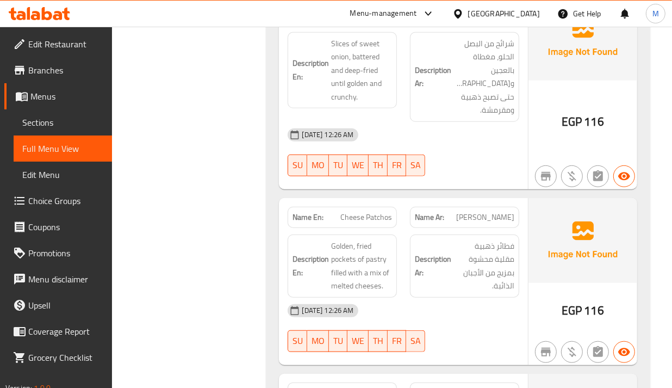
click at [492, 211] on span "[PERSON_NAME]" at bounding box center [485, 216] width 58 height 11
copy span "[PERSON_NAME]"
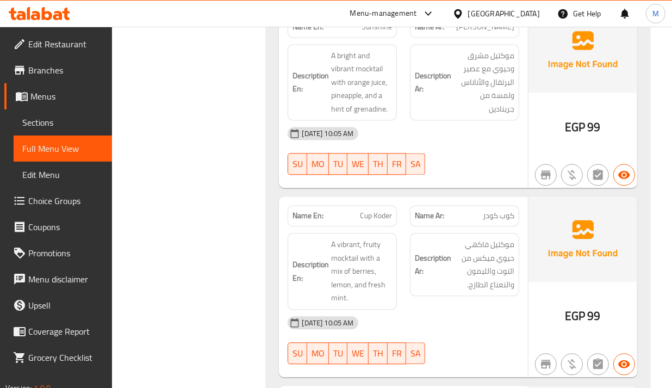
scroll to position [6863, 0]
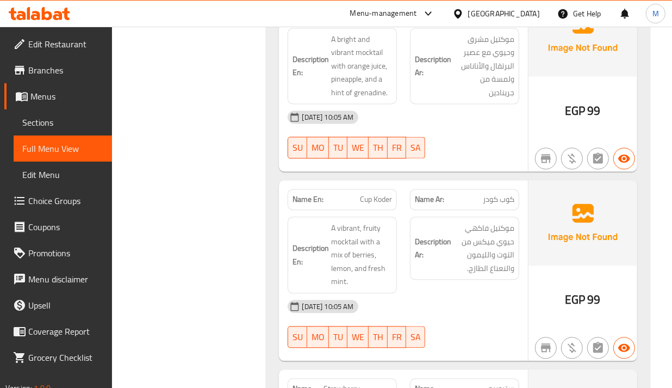
click at [379, 194] on span "Cup Koder" at bounding box center [376, 199] width 32 height 11
copy span "Cup Koder"
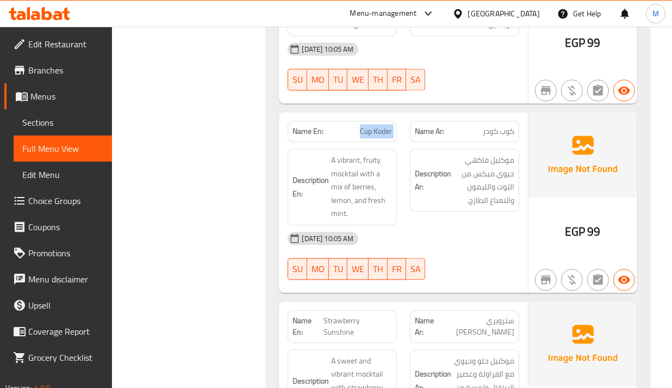
click at [483, 169] on div "Description Ar: موكتيل فاكهي حيوي ميكس من التوت والليمون والنعناع الطازج." at bounding box center [464, 187] width 122 height 90
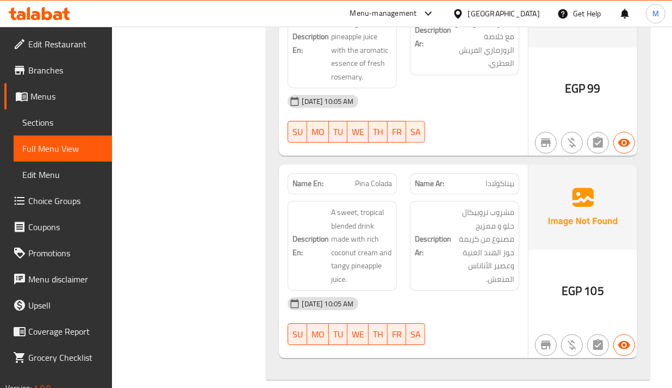
scroll to position [7339, 0]
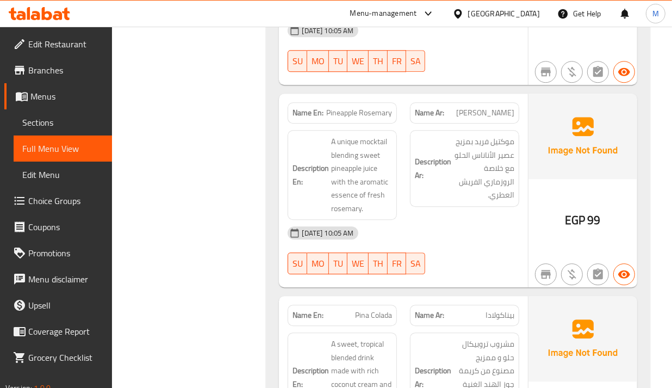
drag, startPoint x: 258, startPoint y: 49, endPoint x: 248, endPoint y: 7, distance: 43.5
